Goal: Browse casually: Explore the website without a specific task or goal

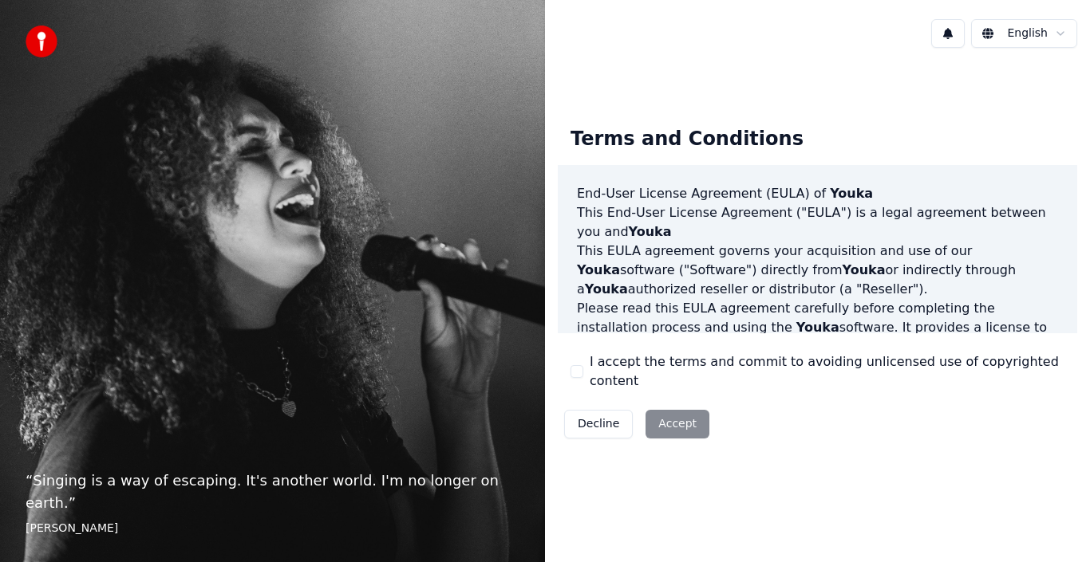
click at [673, 421] on div "Decline Accept" at bounding box center [637, 424] width 158 height 41
click at [667, 117] on div "Terms and Conditions End-User License Agreement ([PERSON_NAME]) of Youka This E…" at bounding box center [817, 279] width 545 height 357
click at [761, 487] on div "Terms and Conditions End-User License Agreement ([PERSON_NAME]) of Youka This E…" at bounding box center [817, 280] width 545 height 438
click at [671, 419] on div "Decline Accept" at bounding box center [637, 424] width 158 height 41
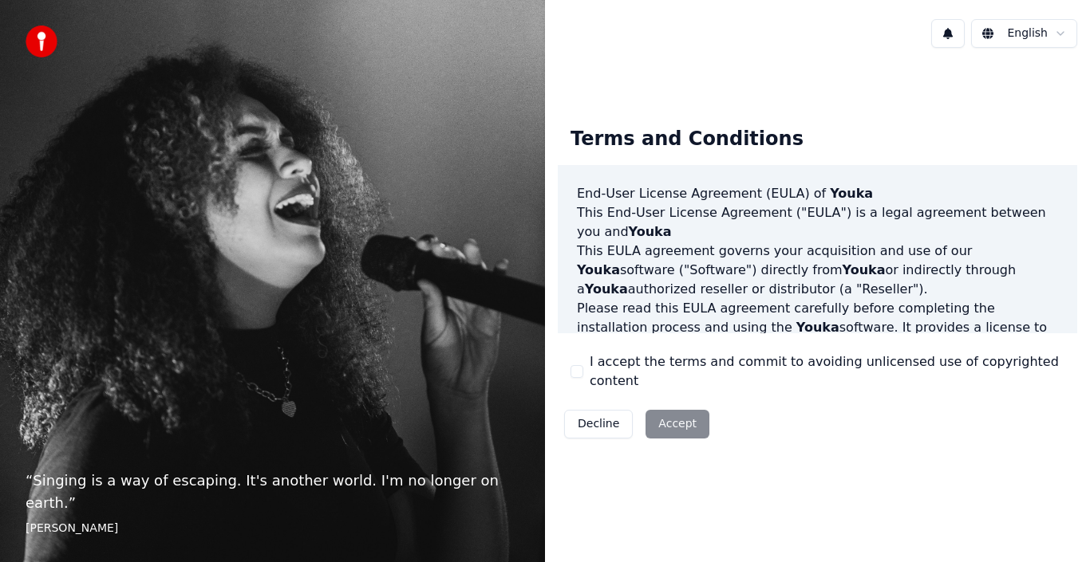
click at [671, 419] on div "Decline Accept" at bounding box center [637, 424] width 158 height 41
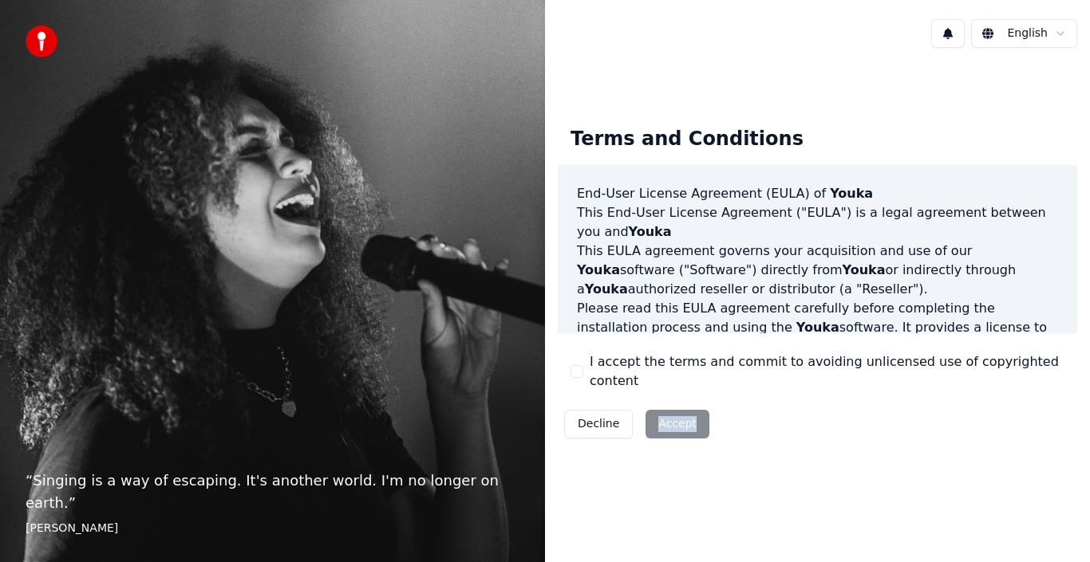
click at [671, 419] on div "Decline Accept" at bounding box center [637, 424] width 158 height 41
click at [953, 34] on button at bounding box center [948, 33] width 34 height 29
click at [1024, 36] on html "“ Singing is a way of escaping. It's another world. I'm no longer on earth. ” […" at bounding box center [545, 281] width 1090 height 562
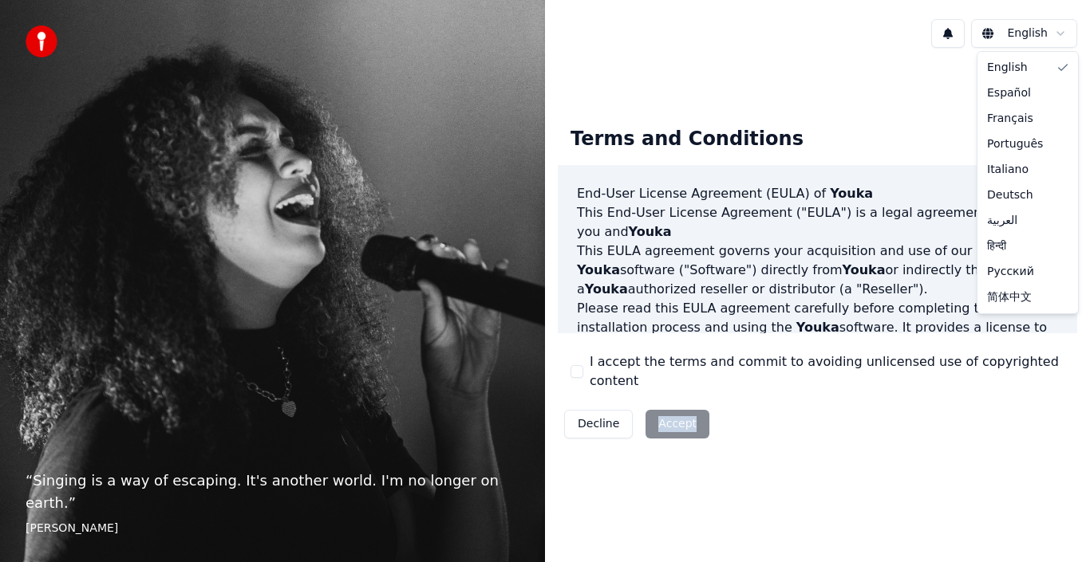
click at [47, 47] on html "“ Singing is a way of escaping. It's another world. I'm no longer on earth. ” […" at bounding box center [545, 281] width 1090 height 562
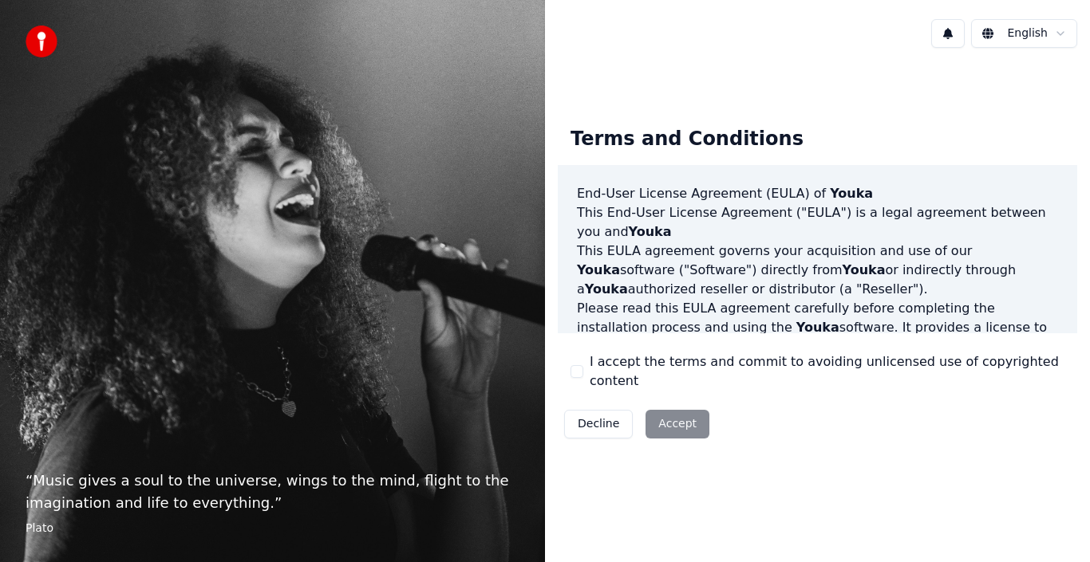
click at [673, 416] on div "Decline Accept" at bounding box center [637, 424] width 158 height 41
